Goal: Browse casually: Explore the website without a specific task or goal

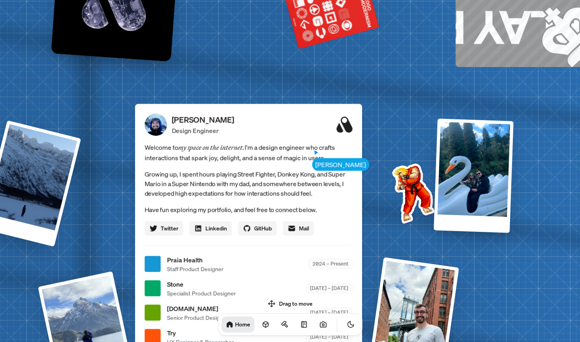
drag, startPoint x: 374, startPoint y: 21, endPoint x: 410, endPoint y: 19, distance: 36.4
click at [362, 104] on div "[PERSON_NAME] Design Engineer Welcome to my space on the internet. I'm a design…" at bounding box center [248, 242] width 227 height 277
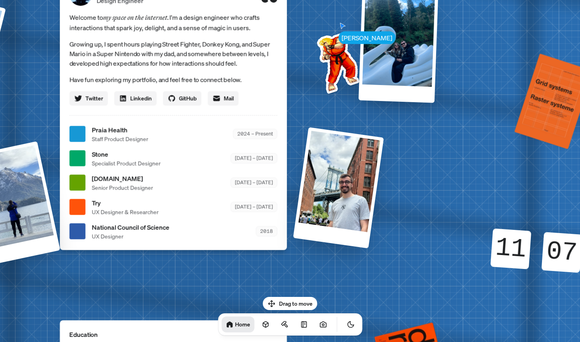
drag, startPoint x: 447, startPoint y: 94, endPoint x: 304, endPoint y: 54, distance: 148.1
click at [304, 54] on img at bounding box center [336, 61] width 81 height 81
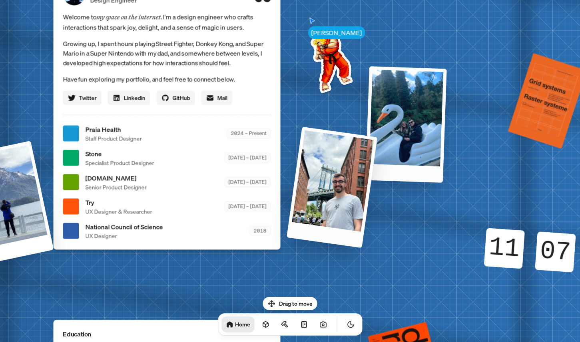
drag, startPoint x: 373, startPoint y: 16, endPoint x: 390, endPoint y: 94, distance: 80.2
click at [390, 94] on div at bounding box center [406, 124] width 82 height 117
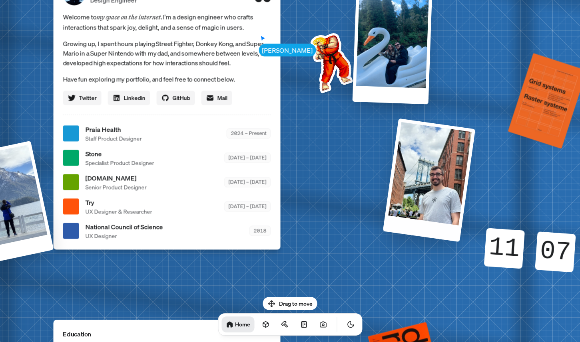
drag, startPoint x: 328, startPoint y: 177, endPoint x: 428, endPoint y: 156, distance: 102.0
click at [428, 156] on div at bounding box center [428, 179] width 93 height 123
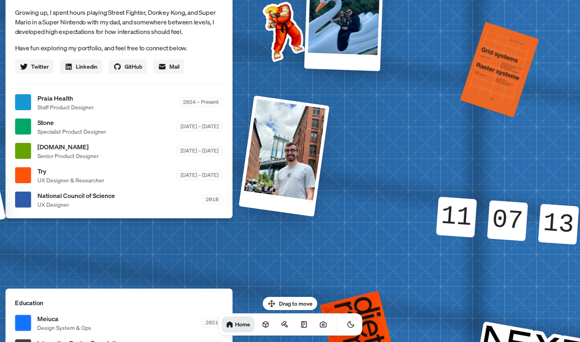
drag, startPoint x: 492, startPoint y: 247, endPoint x: 426, endPoint y: 191, distance: 86.5
click at [432, 215] on div "11" at bounding box center [456, 218] width 48 height 6
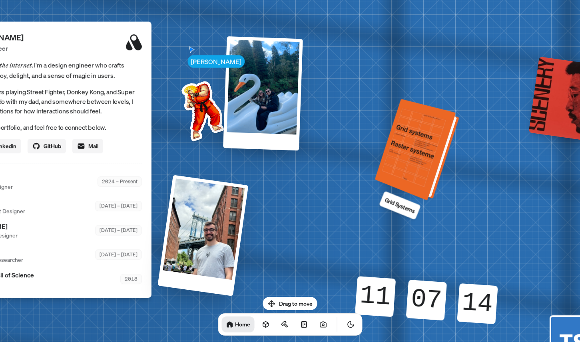
drag, startPoint x: 500, startPoint y: 54, endPoint x: 437, endPoint y: 155, distance: 119.5
click at [437, 155] on div at bounding box center [418, 150] width 78 height 98
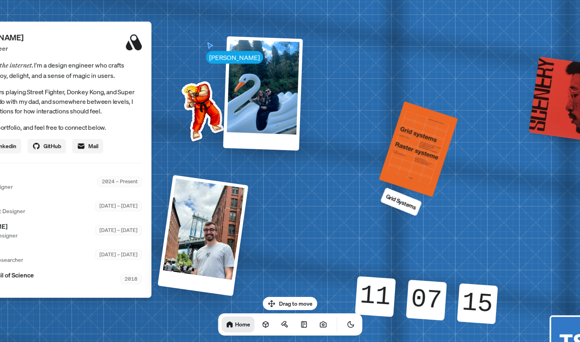
click at [404, 191] on div "[PERSON_NAME] [PERSON_NAME] Design Engineer Welcome to my space on the internet…" at bounding box center [39, 182] width 1196 height 1047
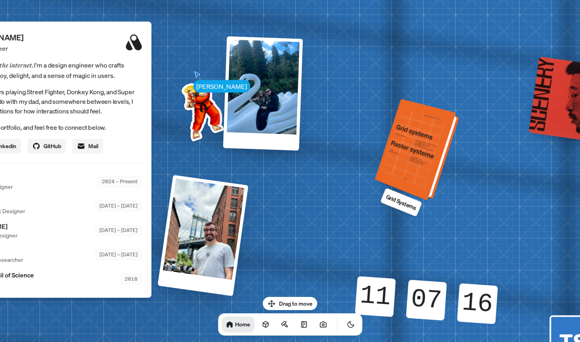
click at [416, 170] on div at bounding box center [418, 150] width 78 height 98
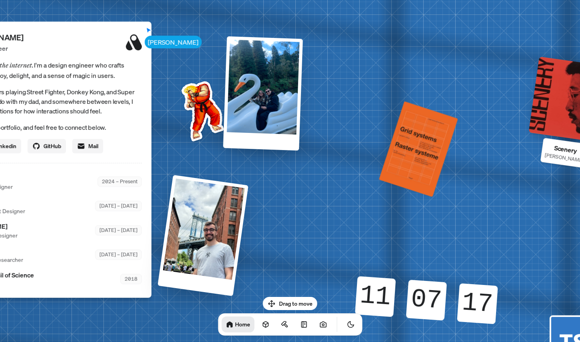
click at [571, 118] on div at bounding box center [571, 99] width 87 height 87
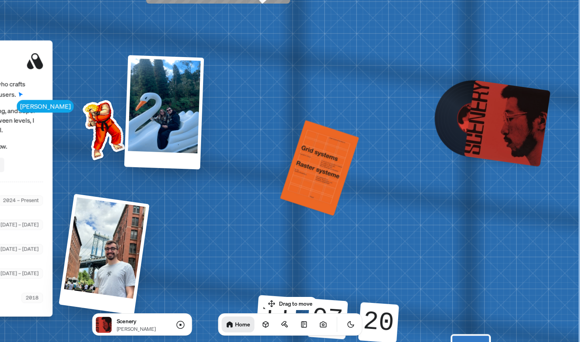
drag, startPoint x: 516, startPoint y: 97, endPoint x: 382, endPoint y: 116, distance: 136.0
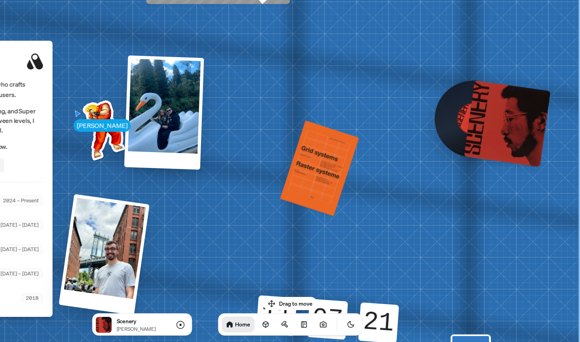
click at [460, 132] on div at bounding box center [473, 119] width 66 height 66
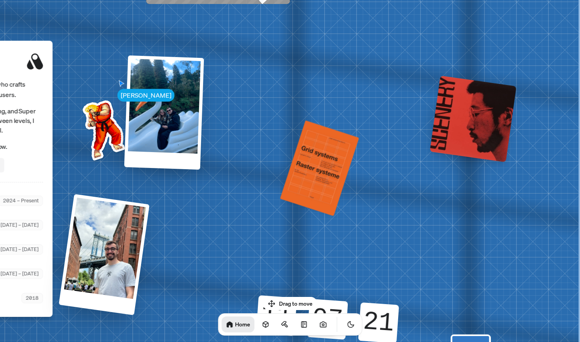
click at [460, 132] on div at bounding box center [473, 119] width 87 height 87
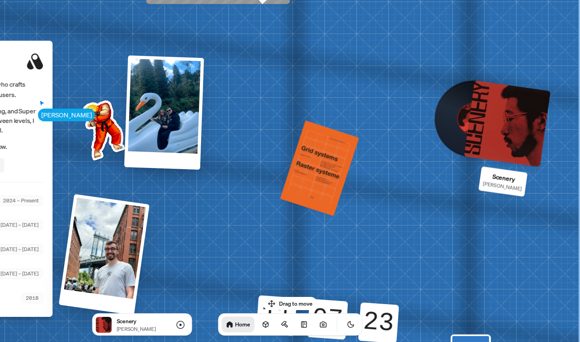
click at [484, 125] on div at bounding box center [507, 123] width 87 height 87
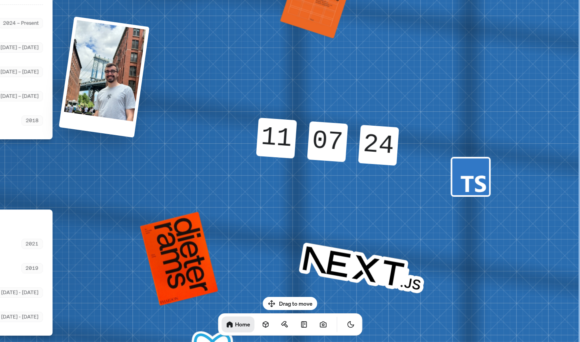
drag, startPoint x: 415, startPoint y: 230, endPoint x: 390, endPoint y: 52, distance: 179.7
click at [463, 177] on icon at bounding box center [472, 183] width 25 height 17
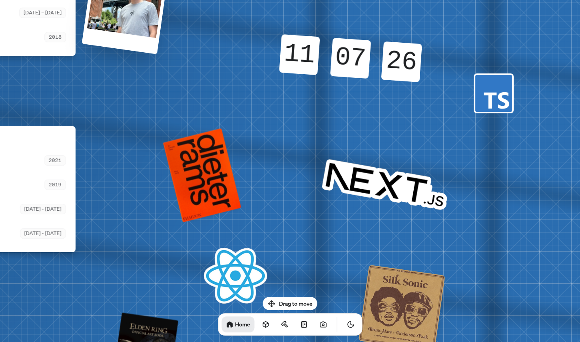
drag, startPoint x: 346, startPoint y: 256, endPoint x: 375, endPoint y: 162, distance: 98.2
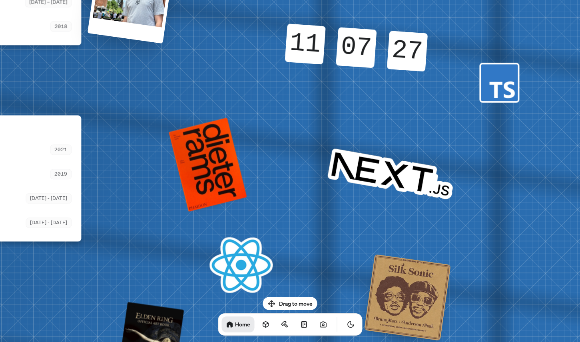
drag, startPoint x: 259, startPoint y: 279, endPoint x: 259, endPoint y: 266, distance: 12.8
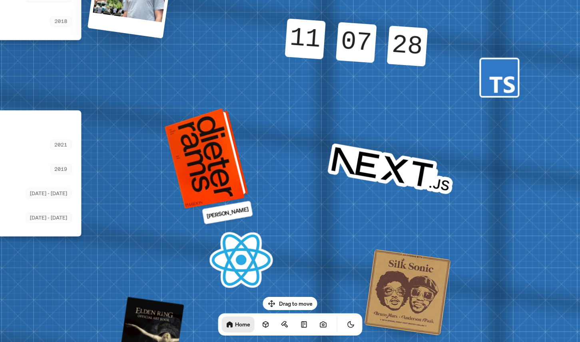
click at [225, 172] on div at bounding box center [208, 157] width 78 height 97
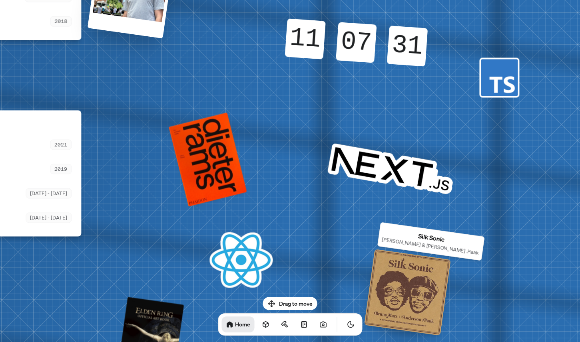
click at [399, 289] on div at bounding box center [407, 292] width 87 height 87
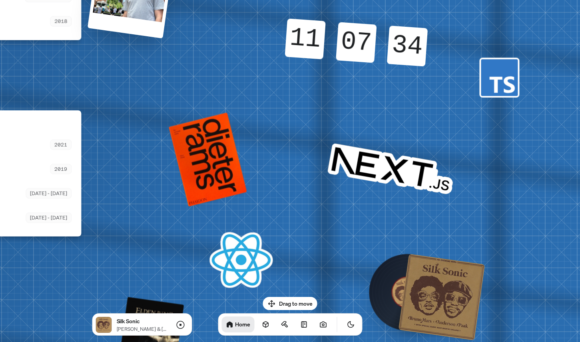
click at [399, 289] on img at bounding box center [407, 292] width 36 height 36
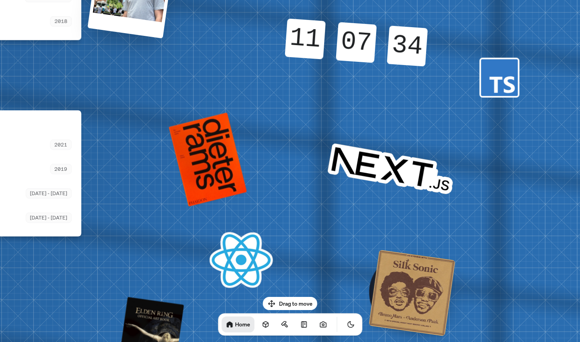
drag, startPoint x: 334, startPoint y: 241, endPoint x: 344, endPoint y: 171, distance: 69.7
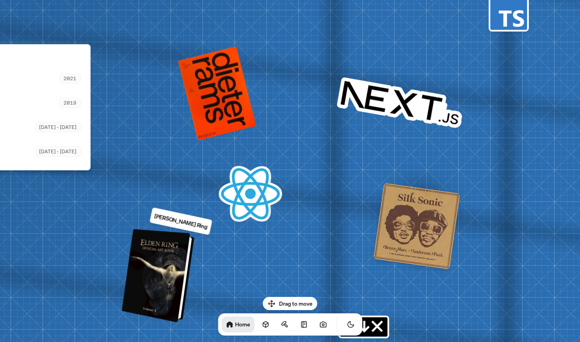
click at [144, 287] on div at bounding box center [159, 276] width 66 height 90
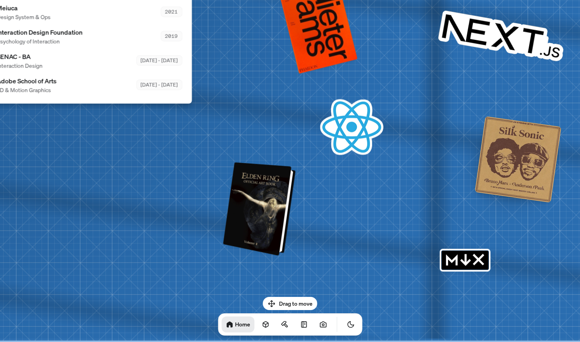
drag, startPoint x: 144, startPoint y: 281, endPoint x: 248, endPoint y: 197, distance: 133.2
click at [247, 196] on div at bounding box center [260, 209] width 66 height 90
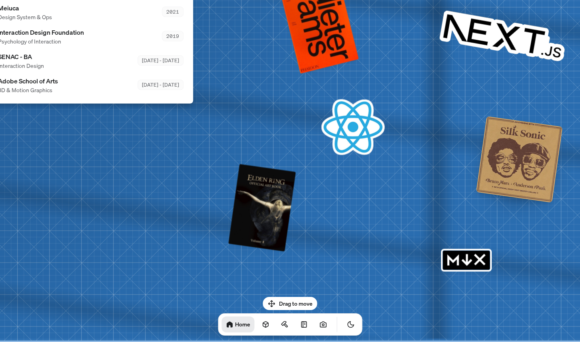
click at [478, 260] on icon "MDX" at bounding box center [479, 260] width 10 height 10
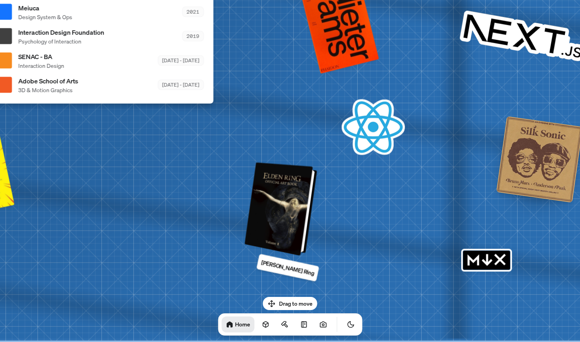
drag, startPoint x: 235, startPoint y: 207, endPoint x: 514, endPoint y: 310, distance: 297.2
click at [315, 254] on div at bounding box center [282, 209] width 66 height 90
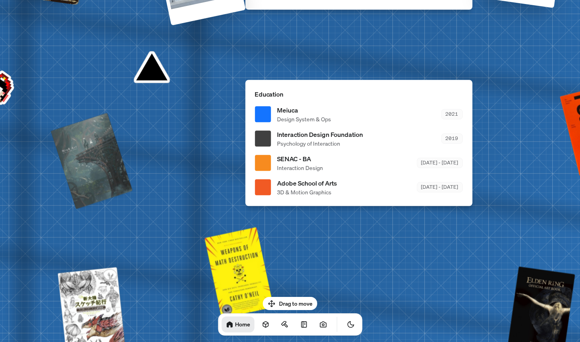
click at [265, 111] on div at bounding box center [263, 114] width 16 height 16
click at [262, 134] on div at bounding box center [263, 139] width 16 height 16
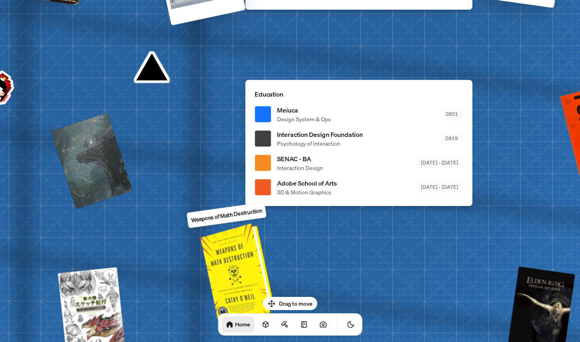
click at [251, 235] on div at bounding box center [239, 271] width 68 height 93
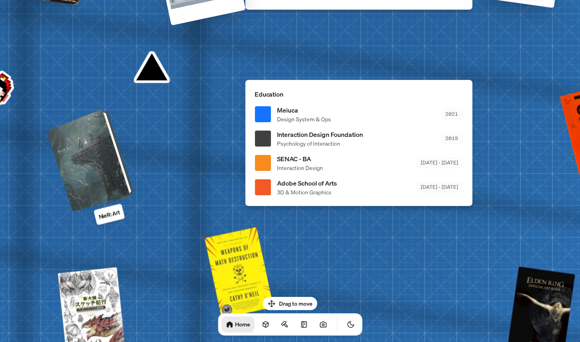
click at [115, 161] on div at bounding box center [91, 159] width 81 height 99
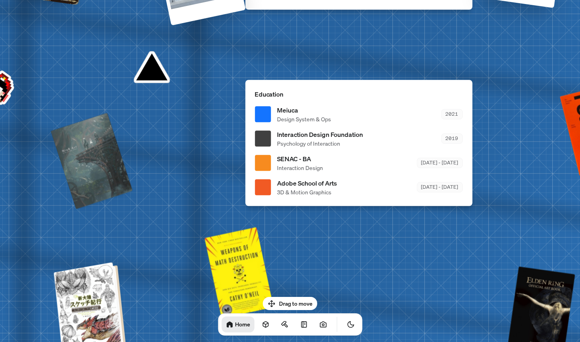
click at [85, 321] on div at bounding box center [91, 310] width 66 height 92
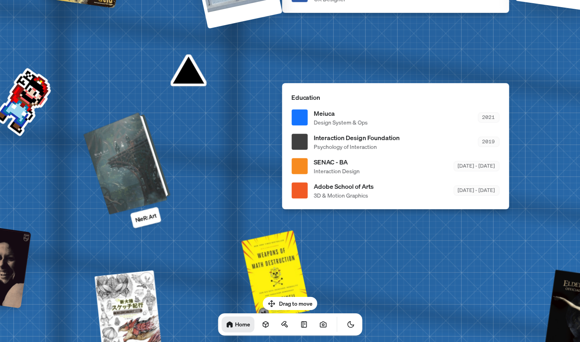
drag, startPoint x: 70, startPoint y: 169, endPoint x: 247, endPoint y: 214, distance: 182.9
click at [169, 212] on div at bounding box center [128, 162] width 81 height 99
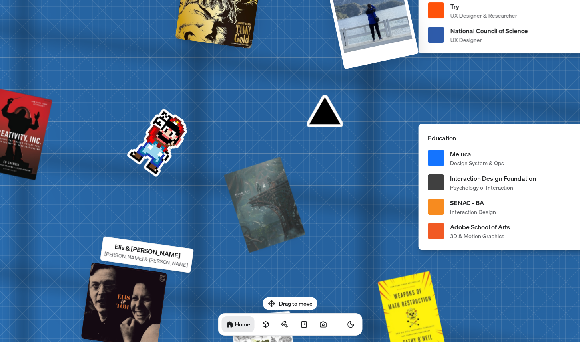
click at [92, 308] on div at bounding box center [124, 306] width 87 height 87
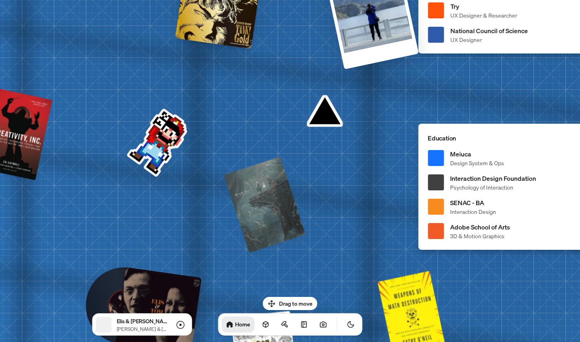
drag, startPoint x: 112, startPoint y: 147, endPoint x: 113, endPoint y: 141, distance: 6.0
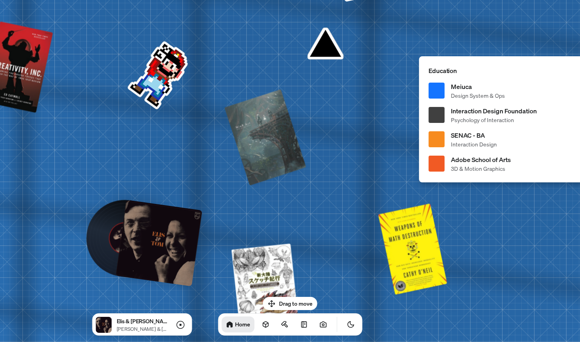
click at [114, 246] on img at bounding box center [124, 238] width 41 height 41
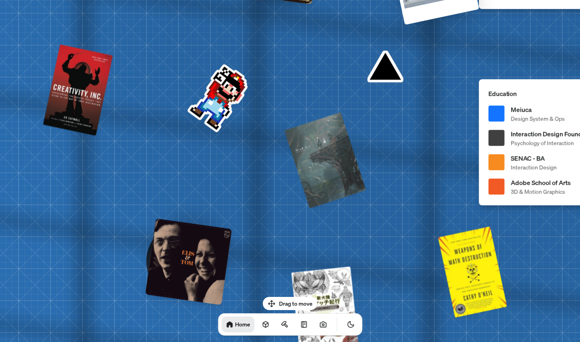
drag, startPoint x: 89, startPoint y: 130, endPoint x: 190, endPoint y: 174, distance: 110.4
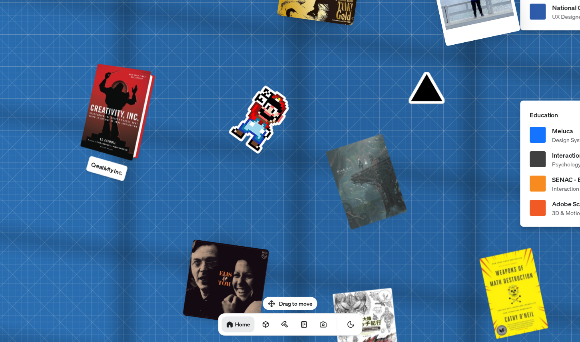
click at [122, 94] on div at bounding box center [118, 113] width 69 height 94
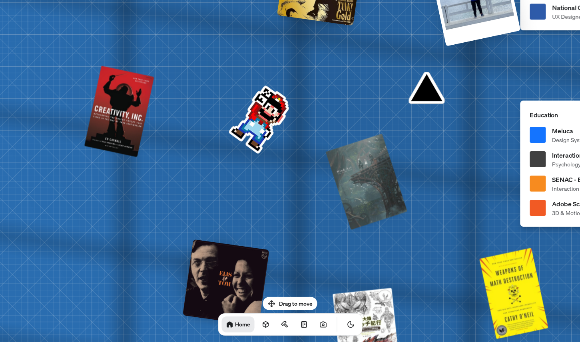
drag, startPoint x: 180, startPoint y: 50, endPoint x: 137, endPoint y: 219, distance: 174.9
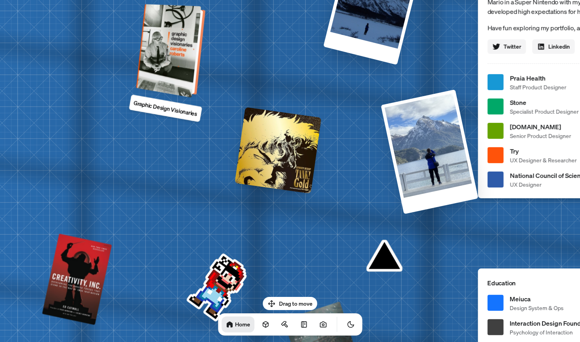
drag, startPoint x: 196, startPoint y: 77, endPoint x: 171, endPoint y: 221, distance: 146.0
click at [171, 96] on div at bounding box center [171, 51] width 63 height 90
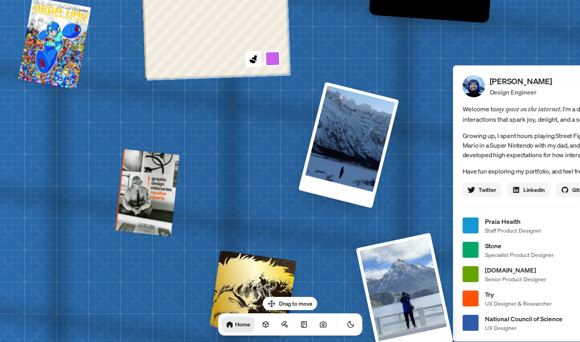
click at [212, 207] on div "[PERSON_NAME] [PERSON_NAME] Design Engineer Welcome to my space on the internet…" at bounding box center [568, 225] width 1196 height 1047
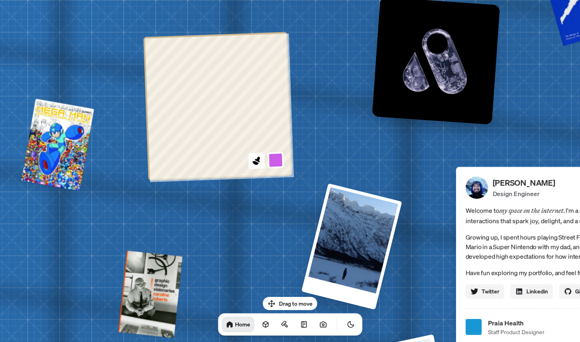
drag, startPoint x: 213, startPoint y: 149, endPoint x: 215, endPoint y: 251, distance: 101.5
click at [215, 251] on div "[PERSON_NAME] [PERSON_NAME] Design Engineer Welcome to my space on the internet…" at bounding box center [571, 327] width 1196 height 1047
click at [256, 163] on icon at bounding box center [255, 163] width 7 height 5
click at [253, 162] on icon at bounding box center [255, 163] width 7 height 5
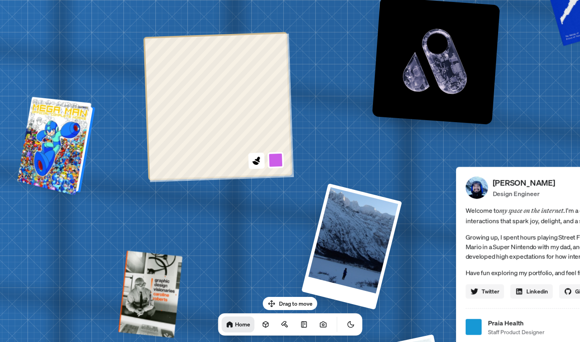
click at [81, 128] on div at bounding box center [58, 146] width 72 height 95
